Goal: Transaction & Acquisition: Purchase product/service

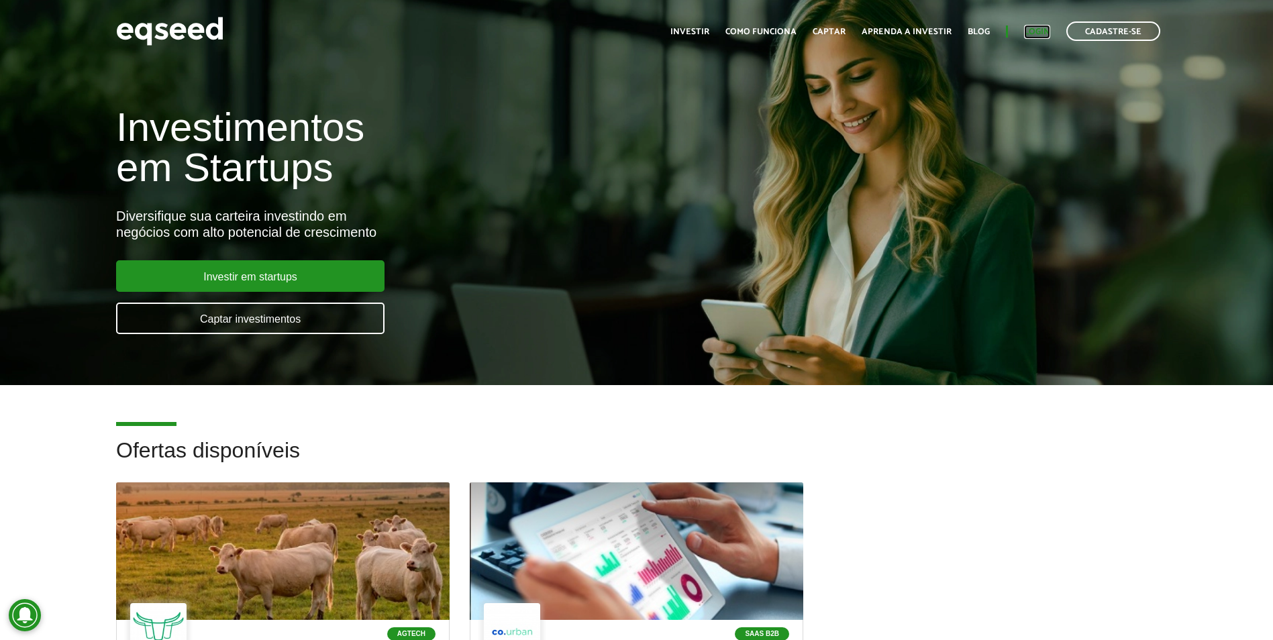
click at [627, 32] on link "Login" at bounding box center [1037, 32] width 26 height 9
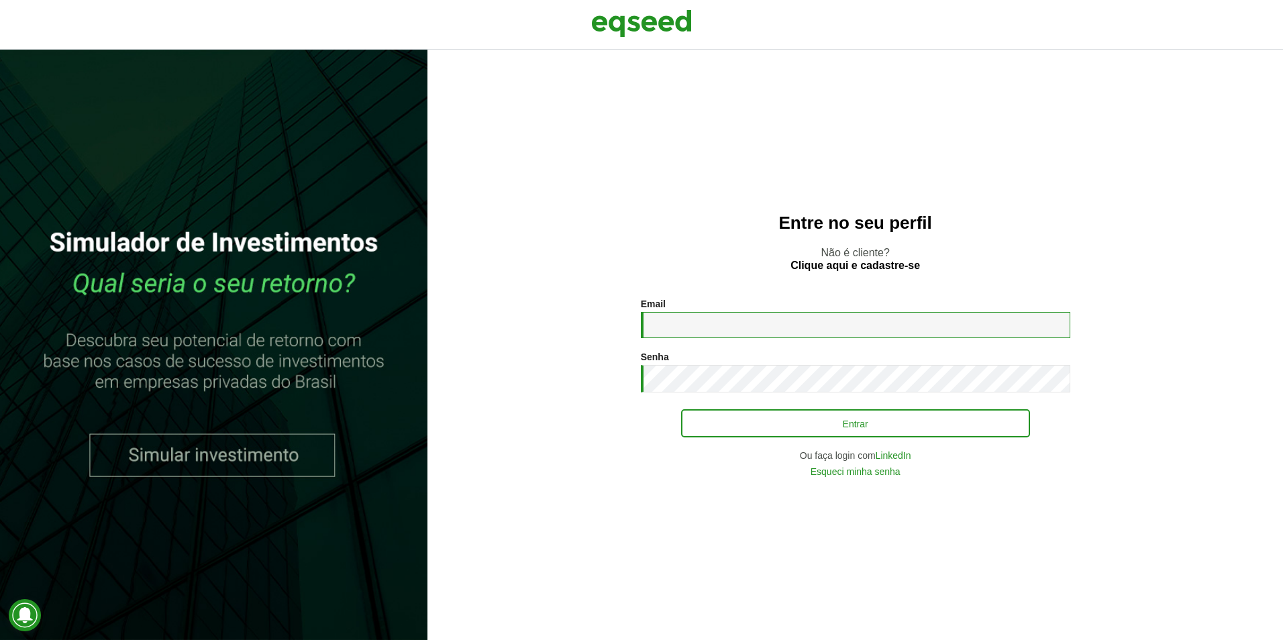
type input "**********"
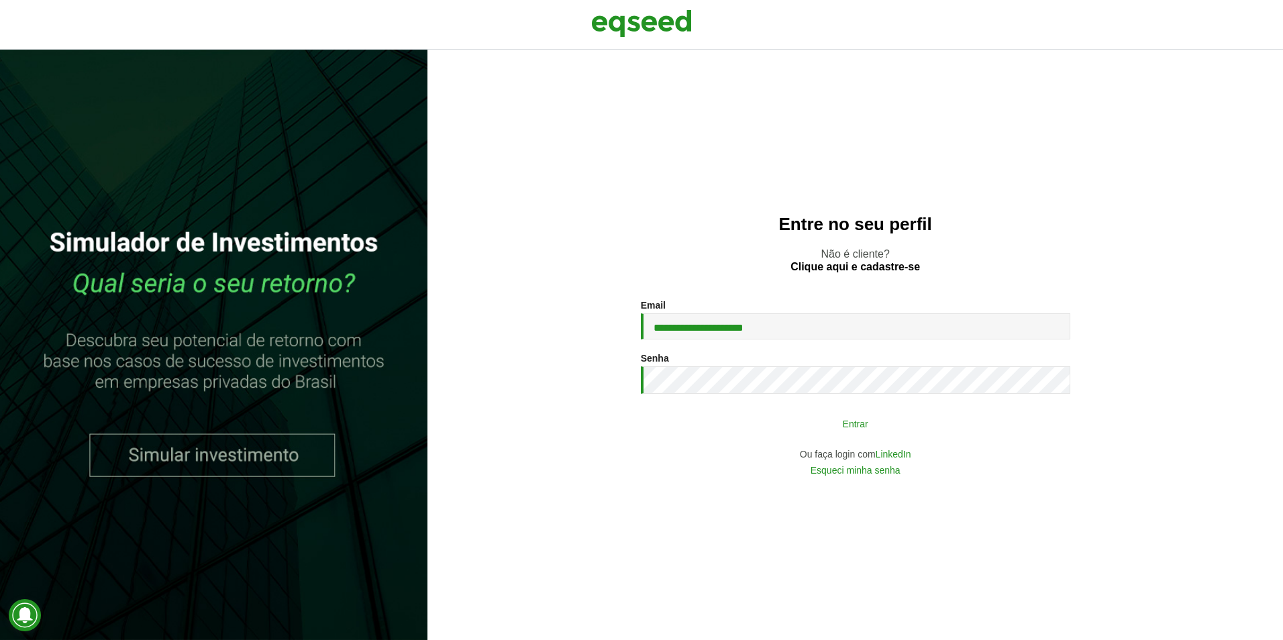
click at [886, 421] on button "Entrar" at bounding box center [855, 424] width 349 height 26
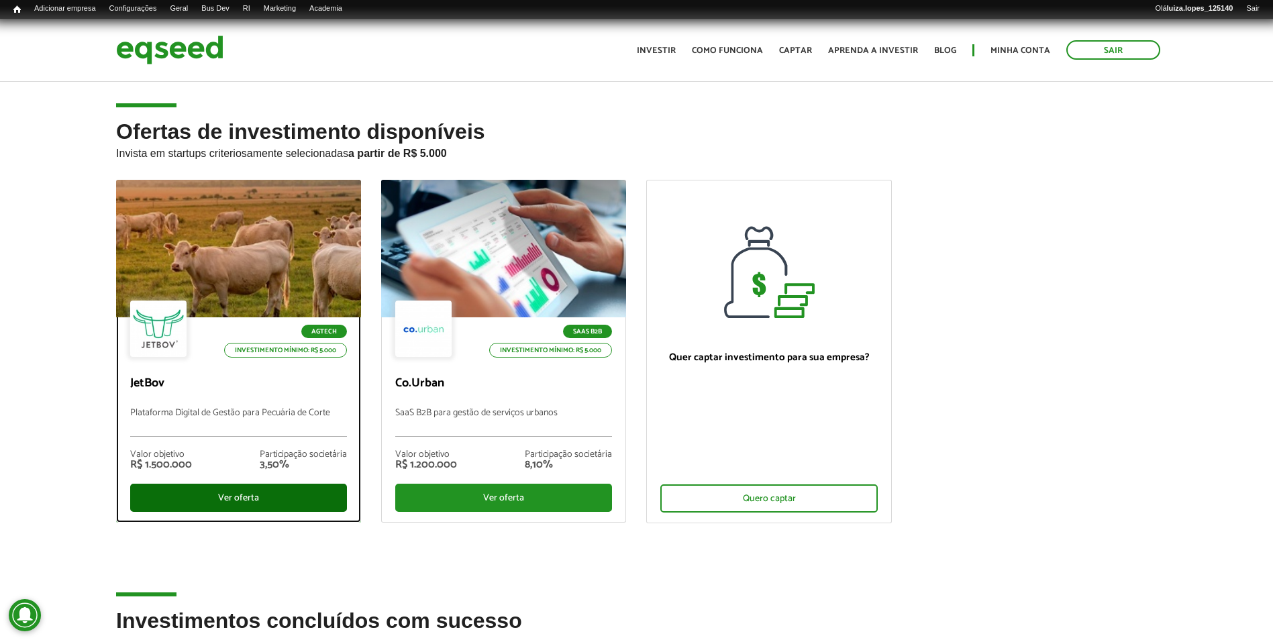
click at [291, 499] on div "Ver oferta" at bounding box center [238, 498] width 217 height 28
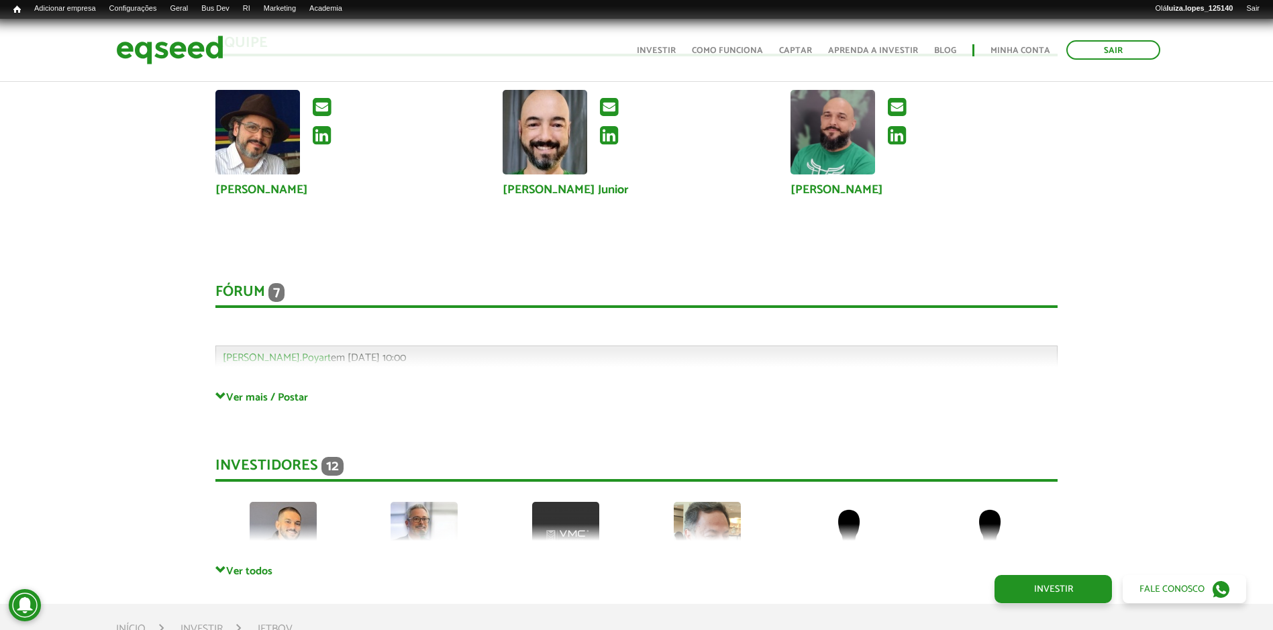
scroll to position [3678, 0]
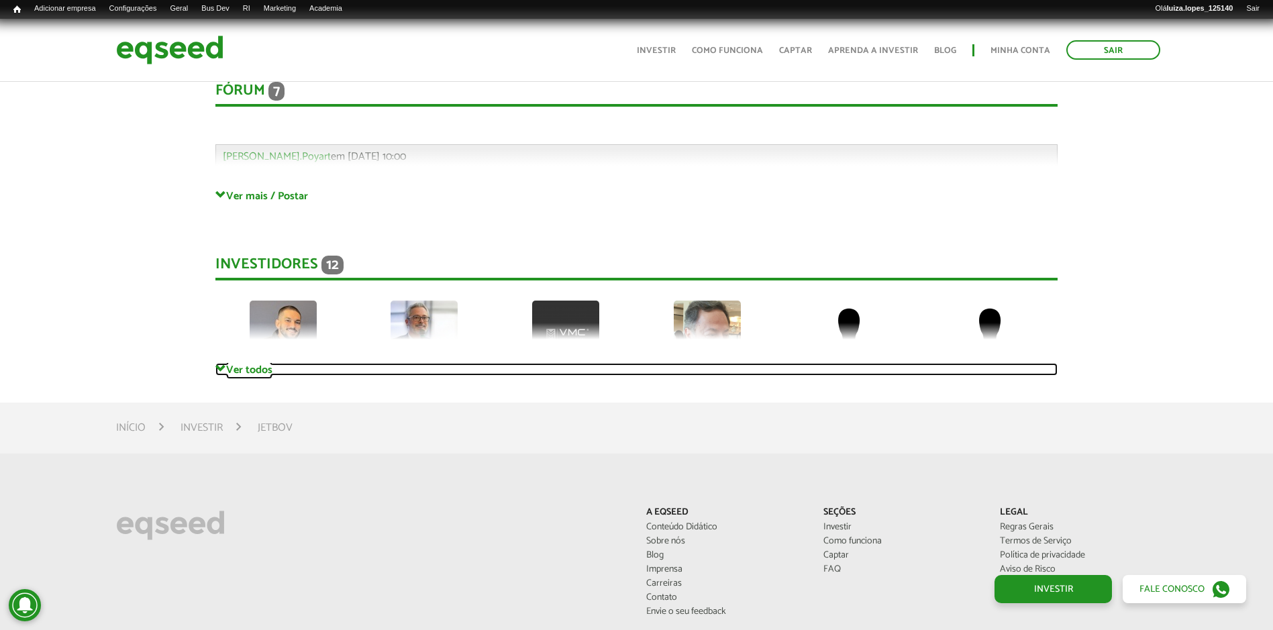
click at [259, 370] on link "Ver todos" at bounding box center [636, 369] width 842 height 13
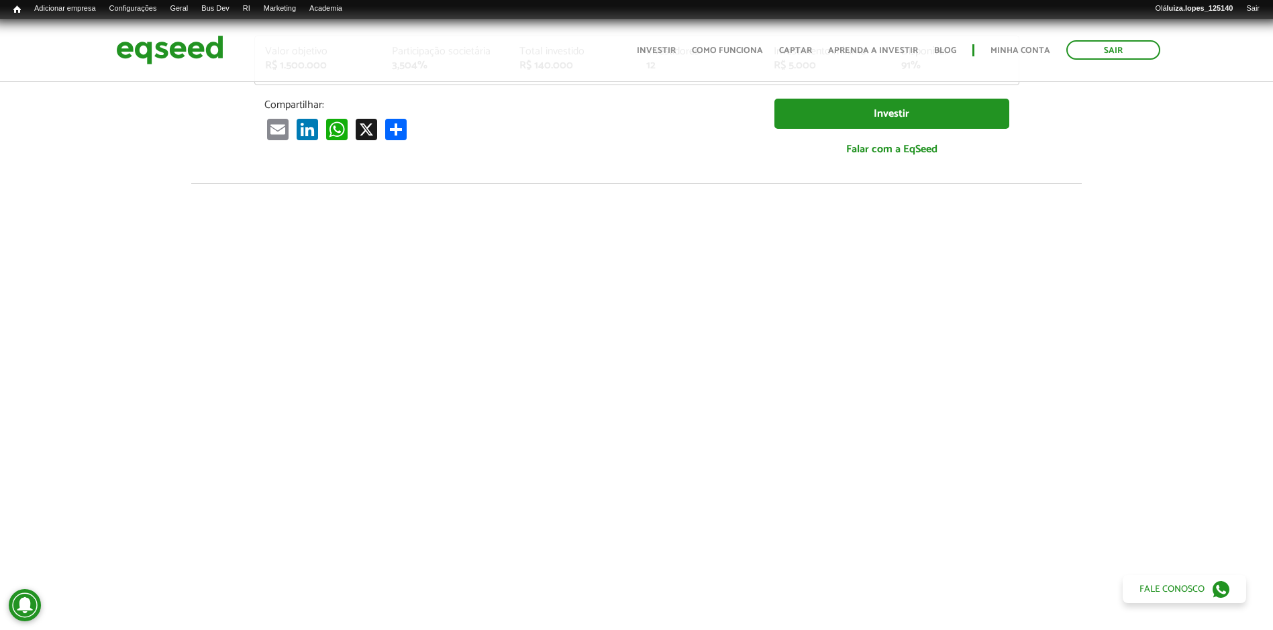
scroll to position [0, 0]
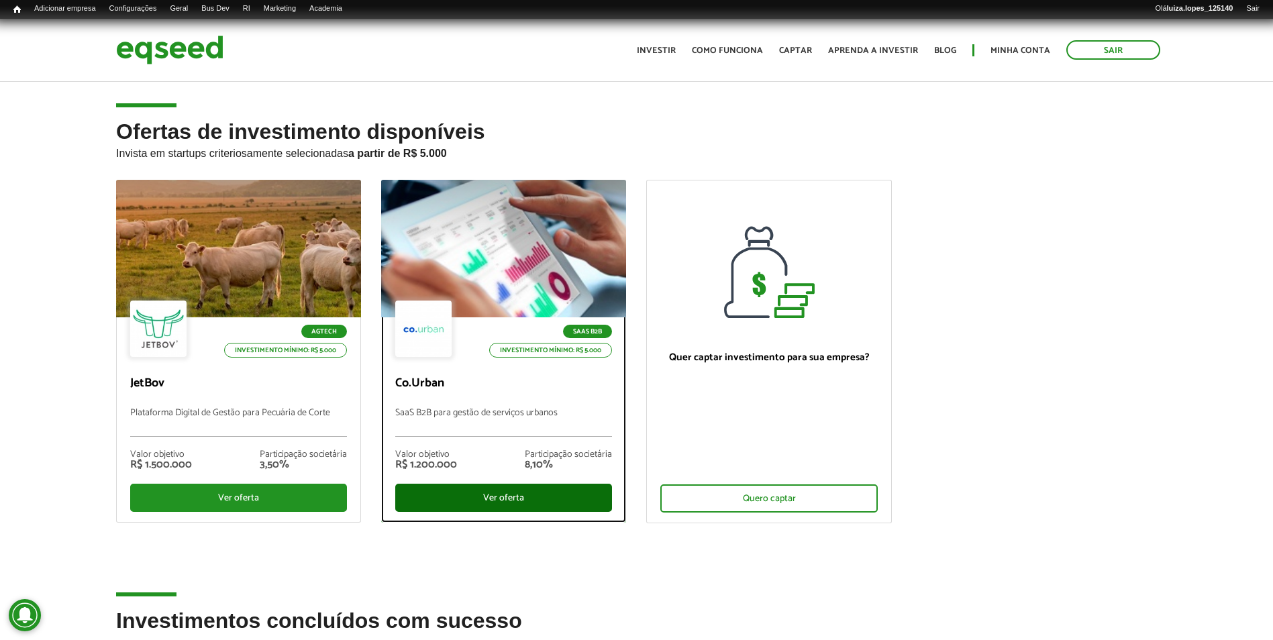
click at [515, 489] on div "Ver oferta" at bounding box center [503, 498] width 217 height 28
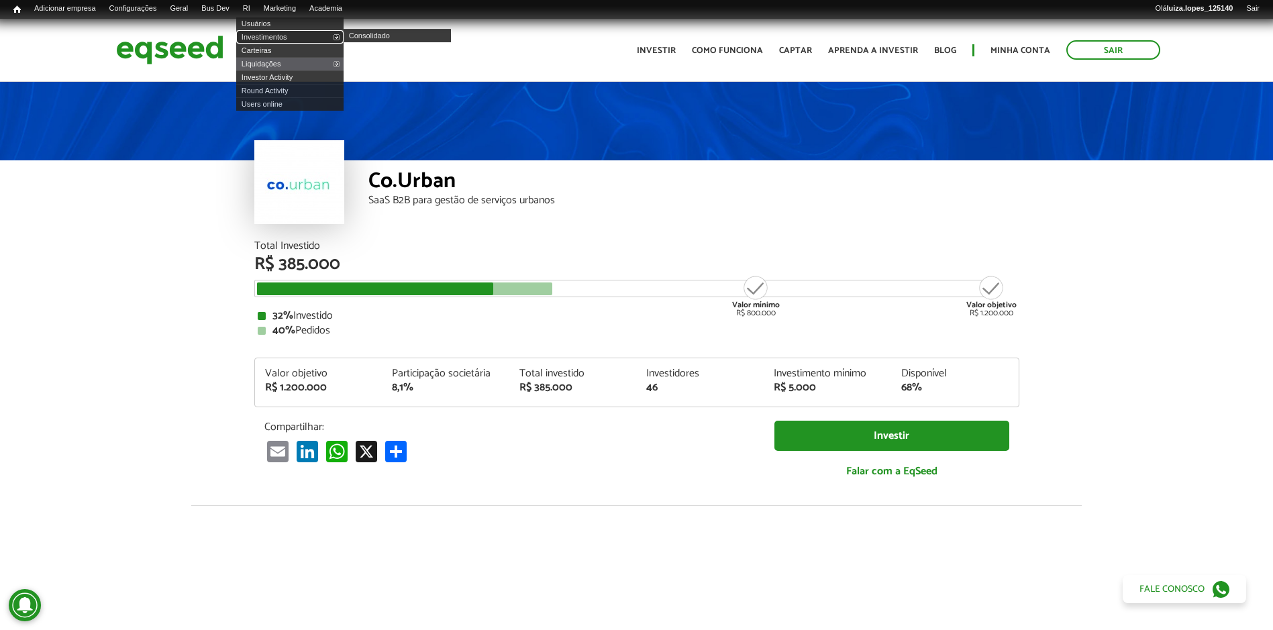
click at [282, 32] on link "Investimentos" at bounding box center [289, 36] width 107 height 13
